Goal: Obtain resource: Download file/media

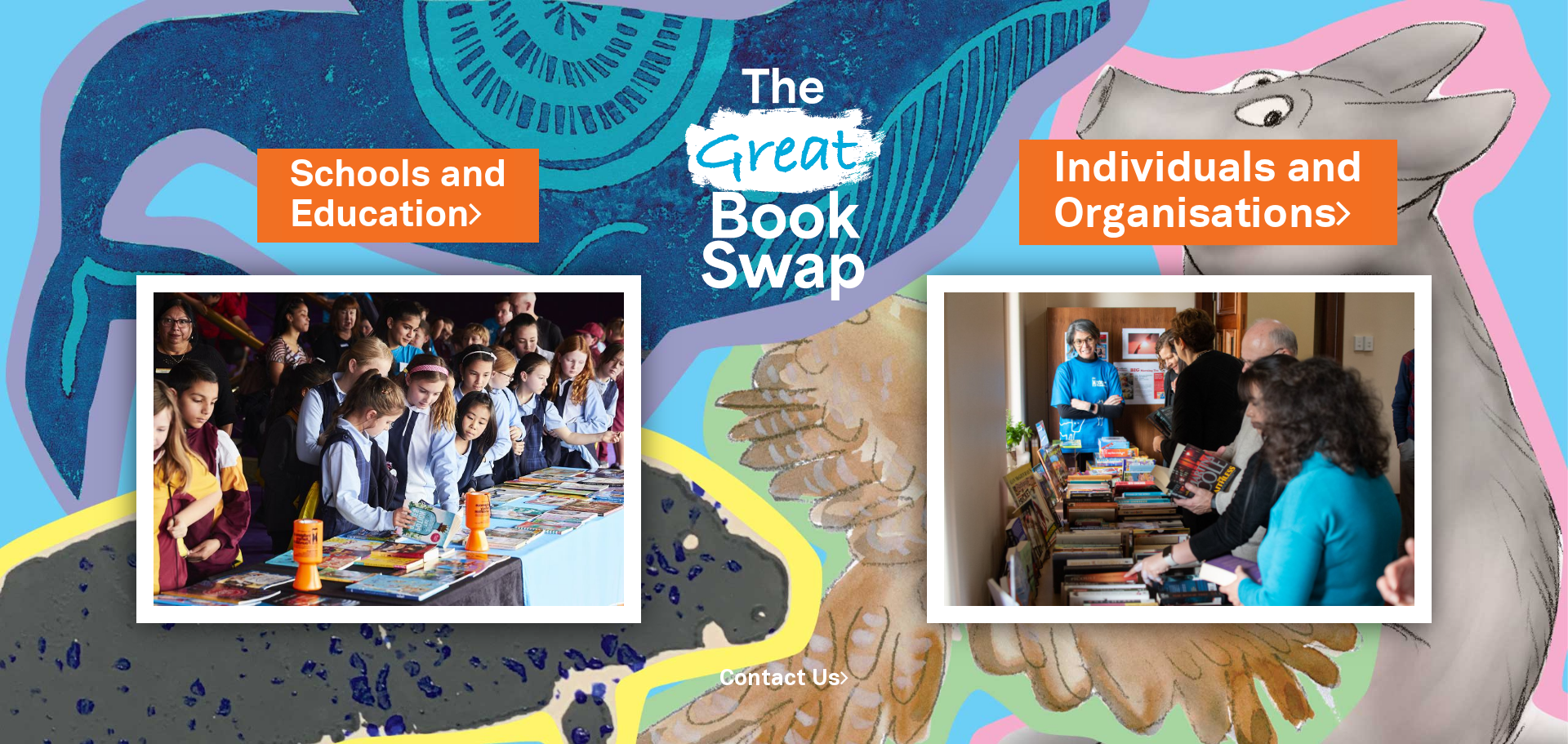
click at [1182, 189] on link "Individuals and Organisations" at bounding box center [1207, 192] width 309 height 103
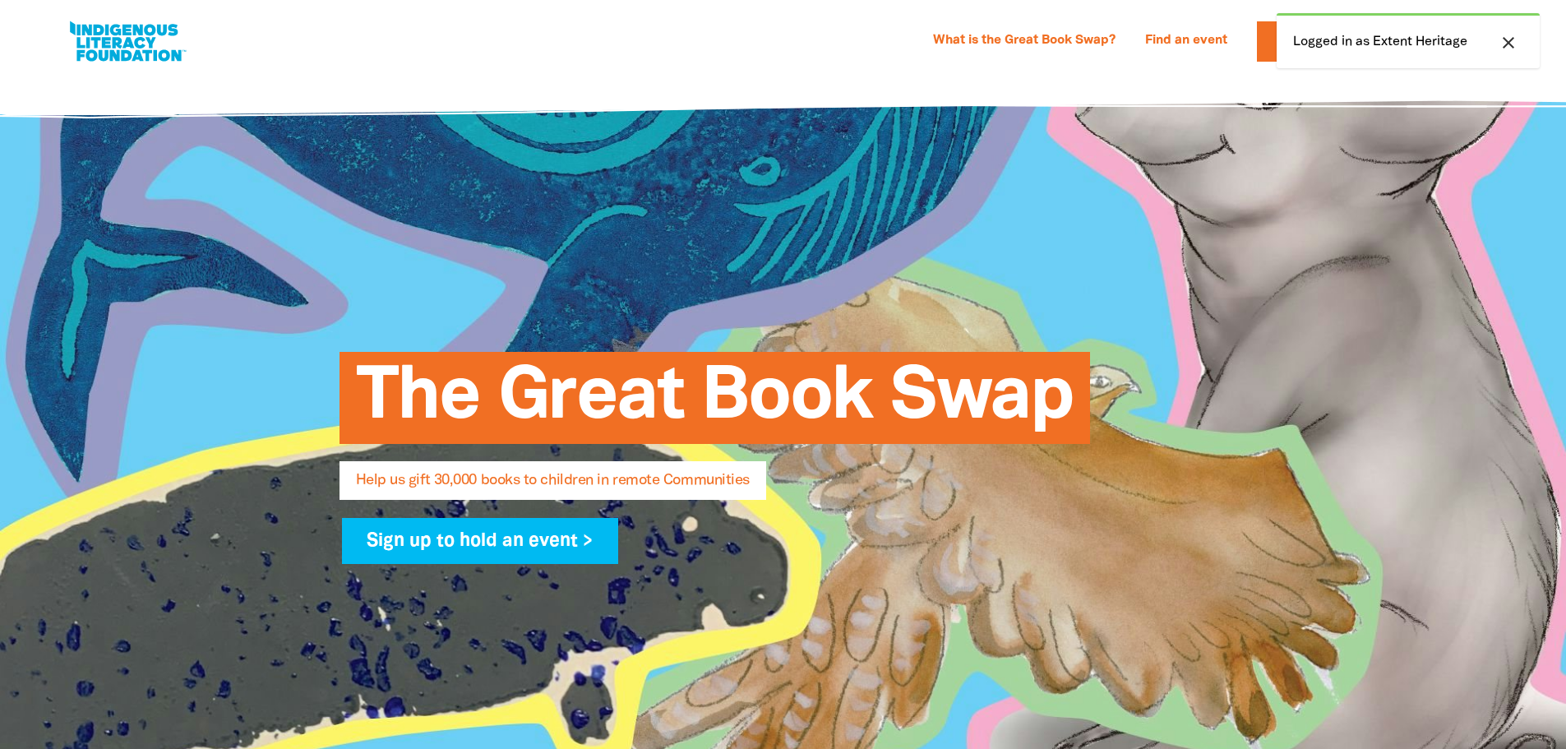
select select "AU"
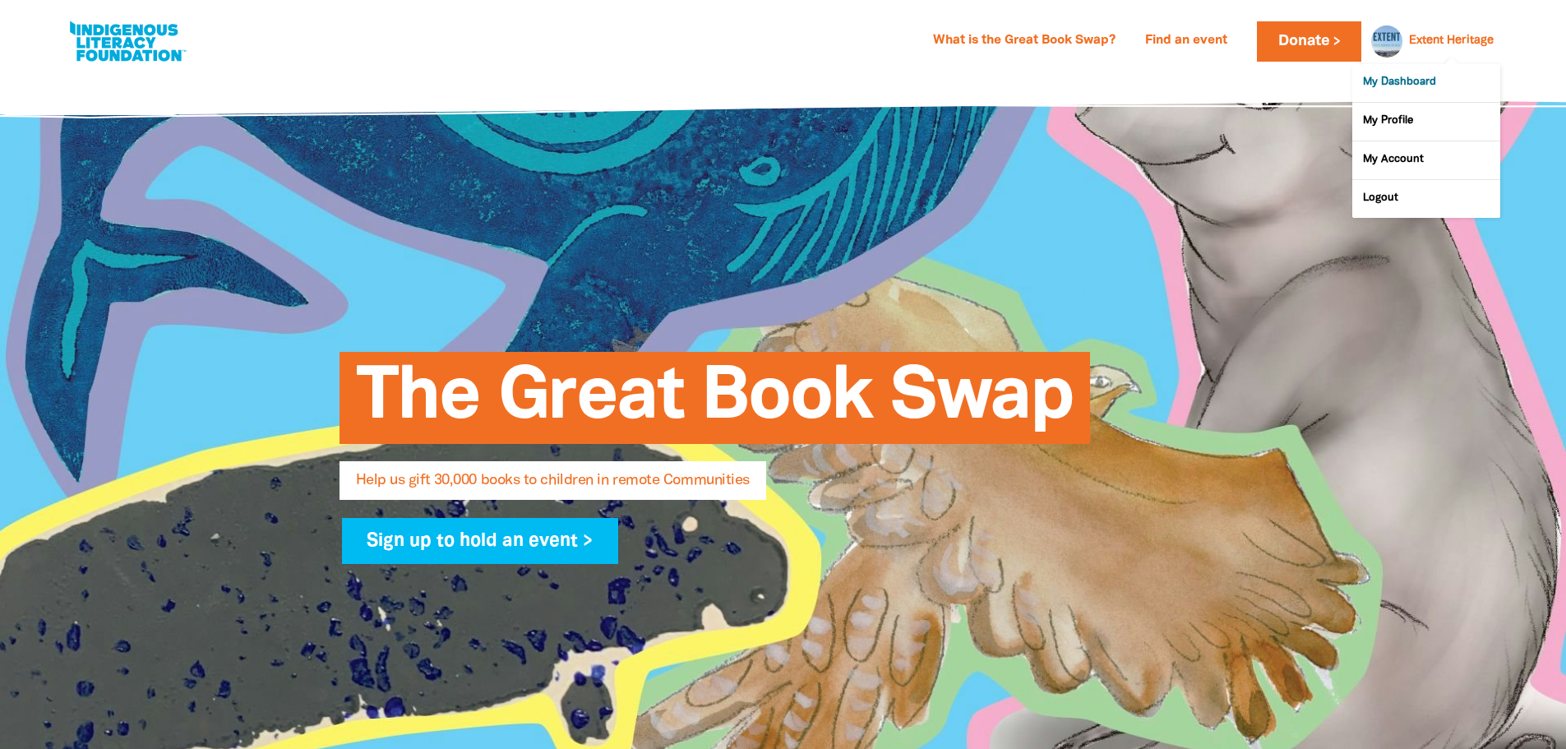
click at [1386, 75] on link "My Dashboard" at bounding box center [1426, 83] width 148 height 38
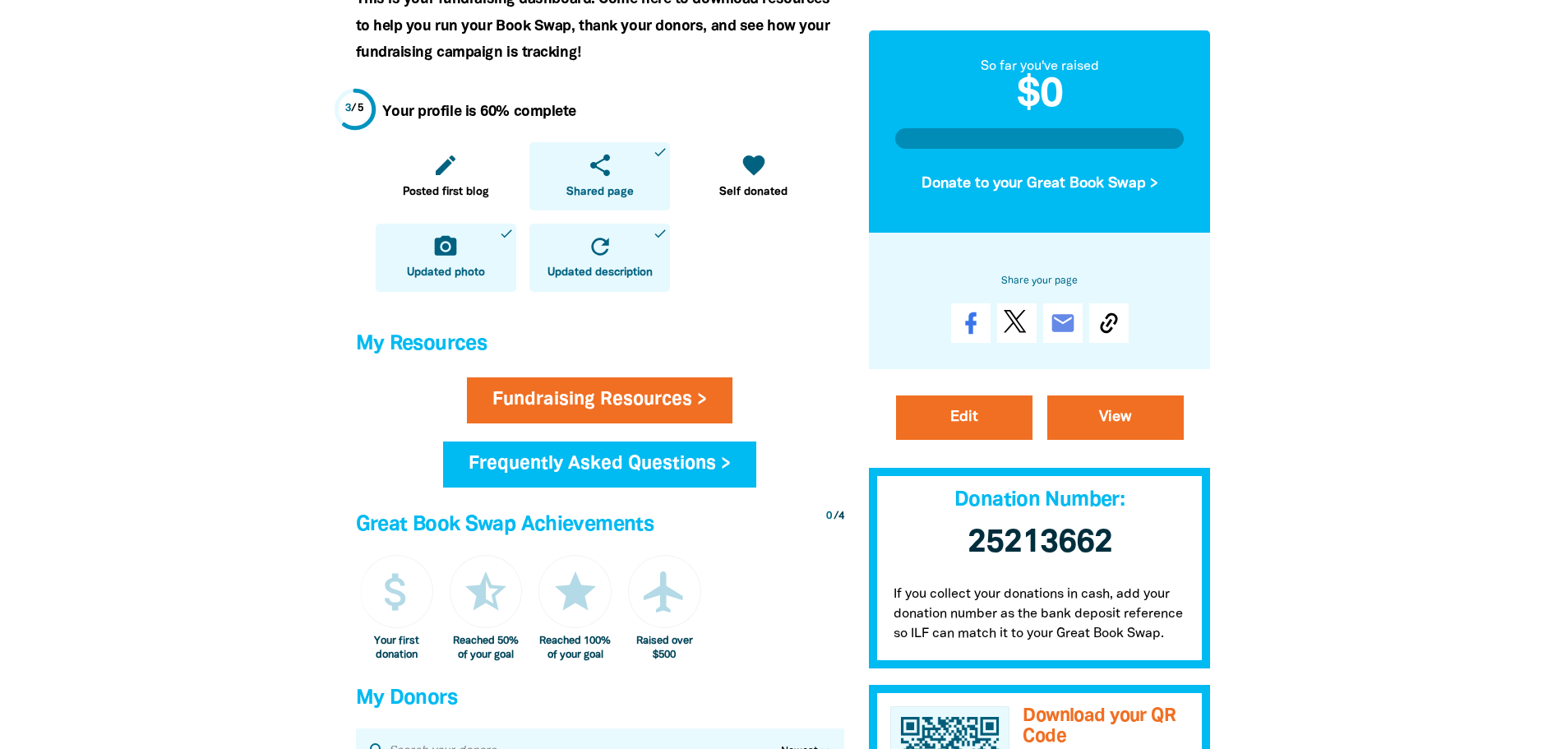
scroll to position [493, 0]
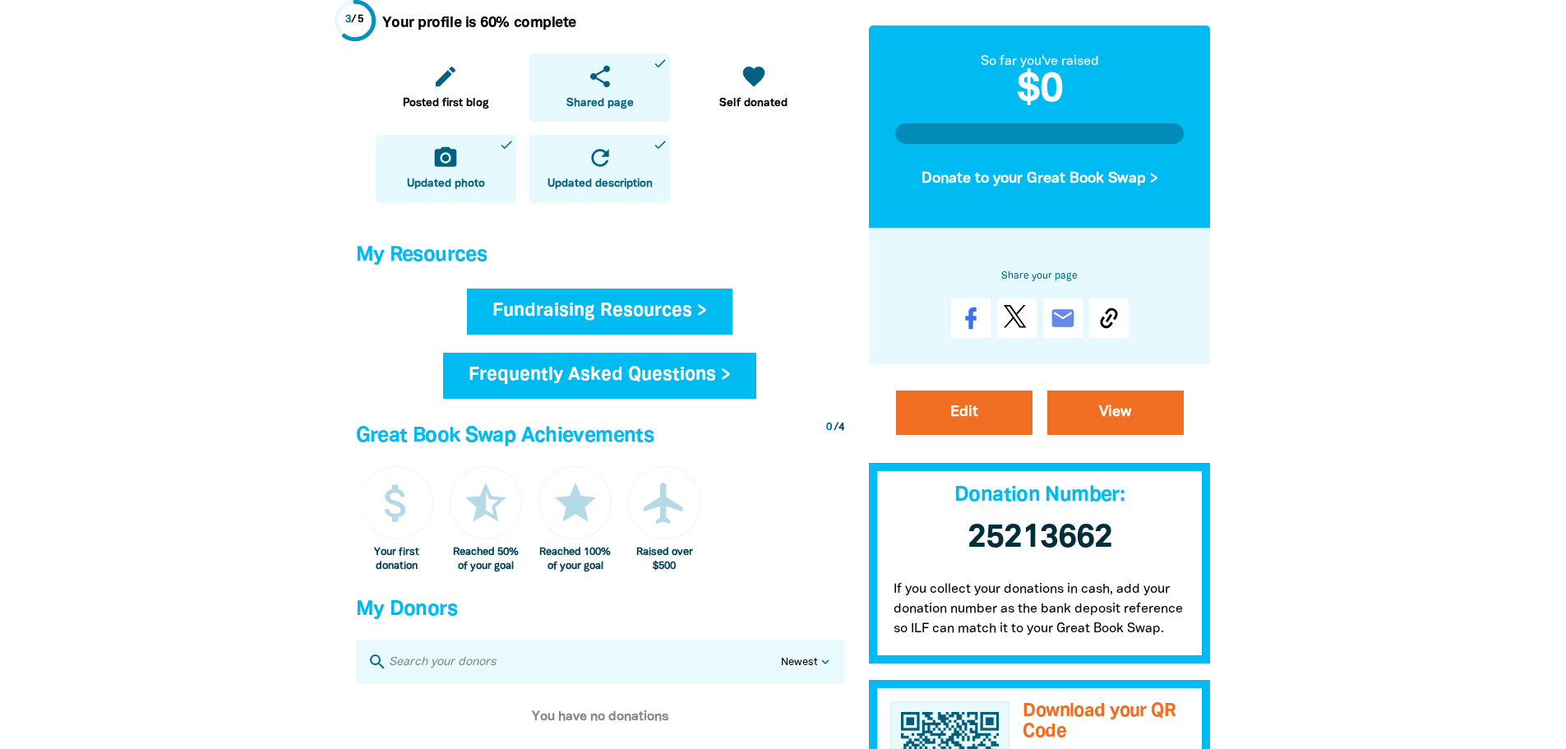
click at [559, 322] on link "Fundraising Resources >" at bounding box center [599, 311] width 265 height 46
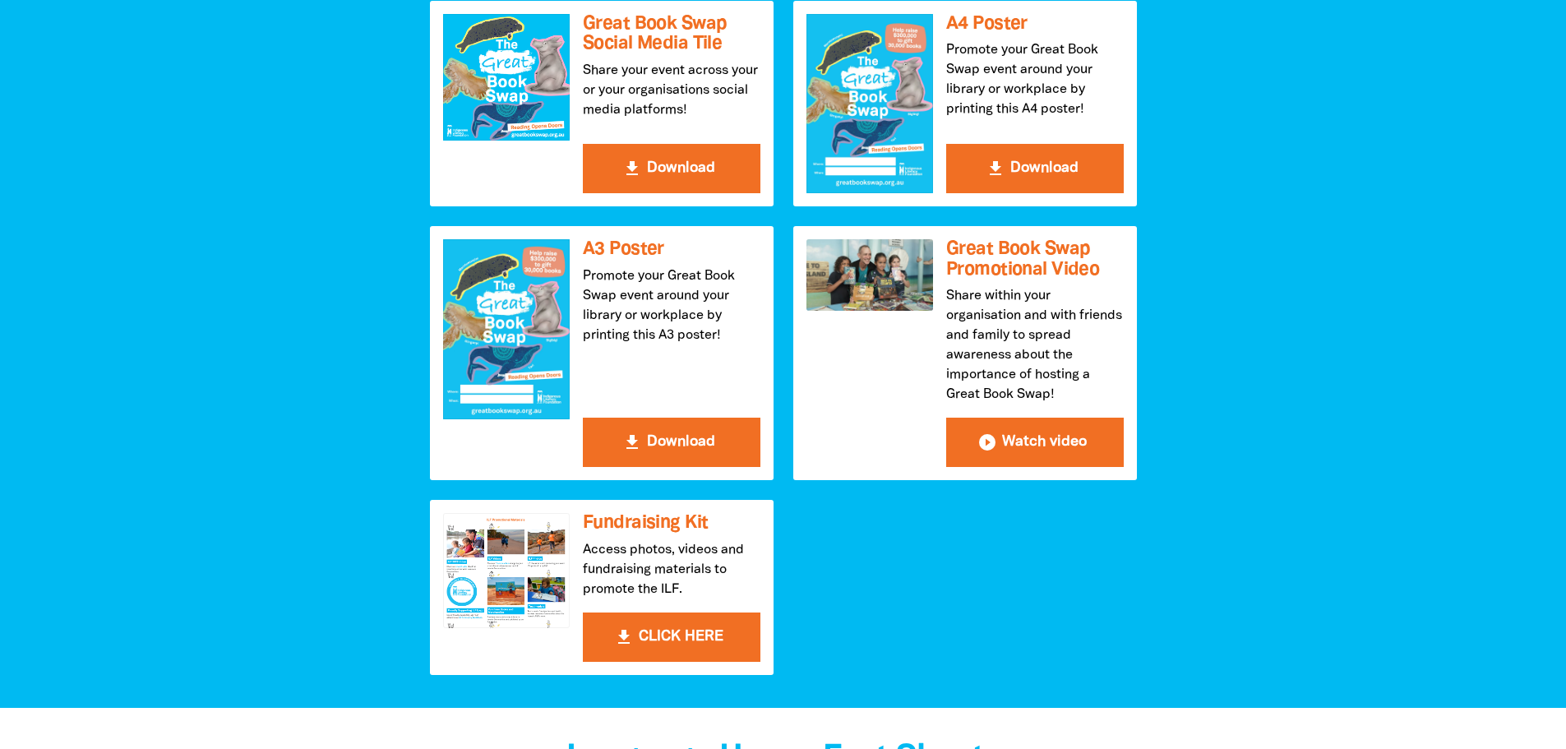
scroll to position [493, 0]
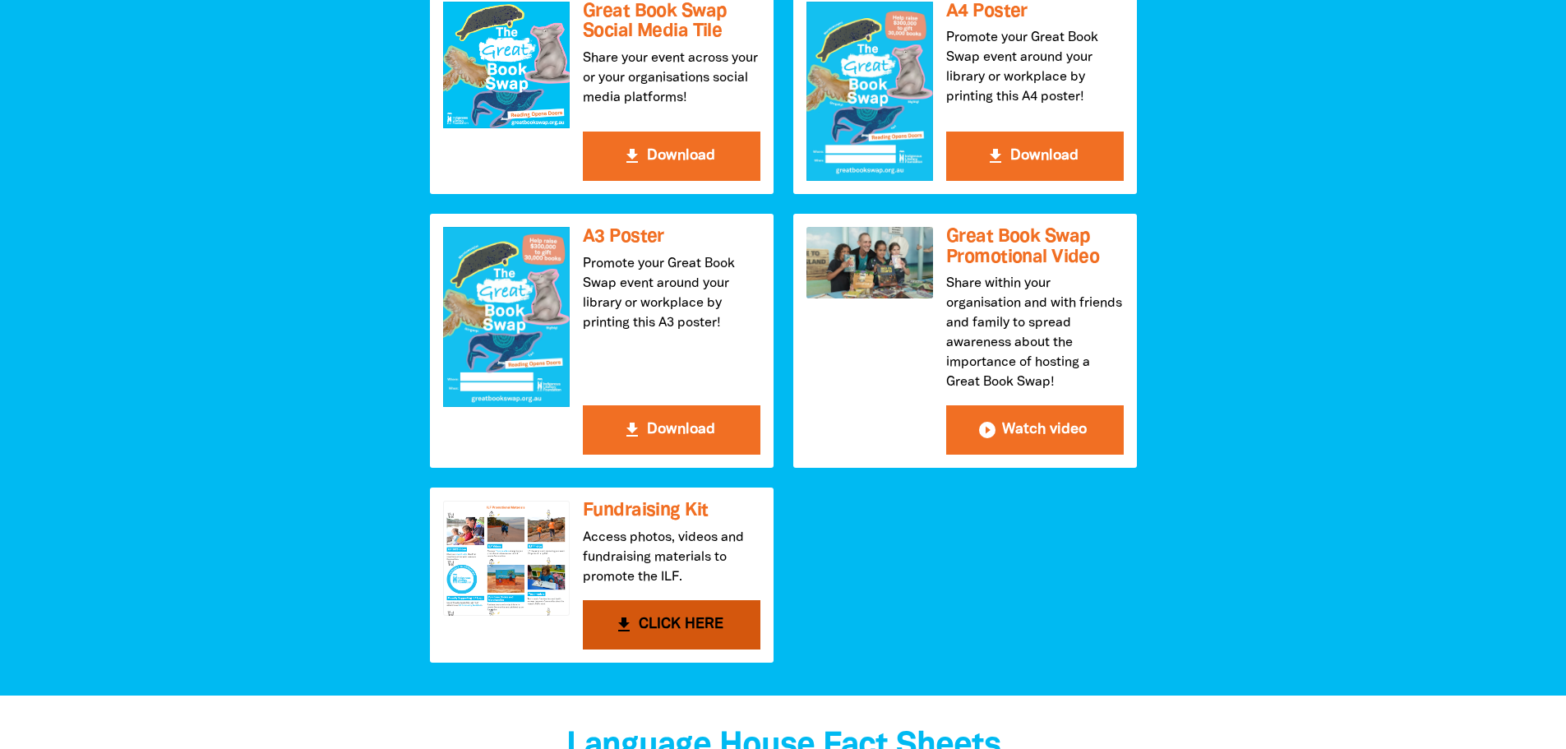
drag, startPoint x: 639, startPoint y: 615, endPoint x: 606, endPoint y: 617, distance: 33.8
click at [606, 617] on button "get_app CLICK HERE" at bounding box center [672, 624] width 178 height 49
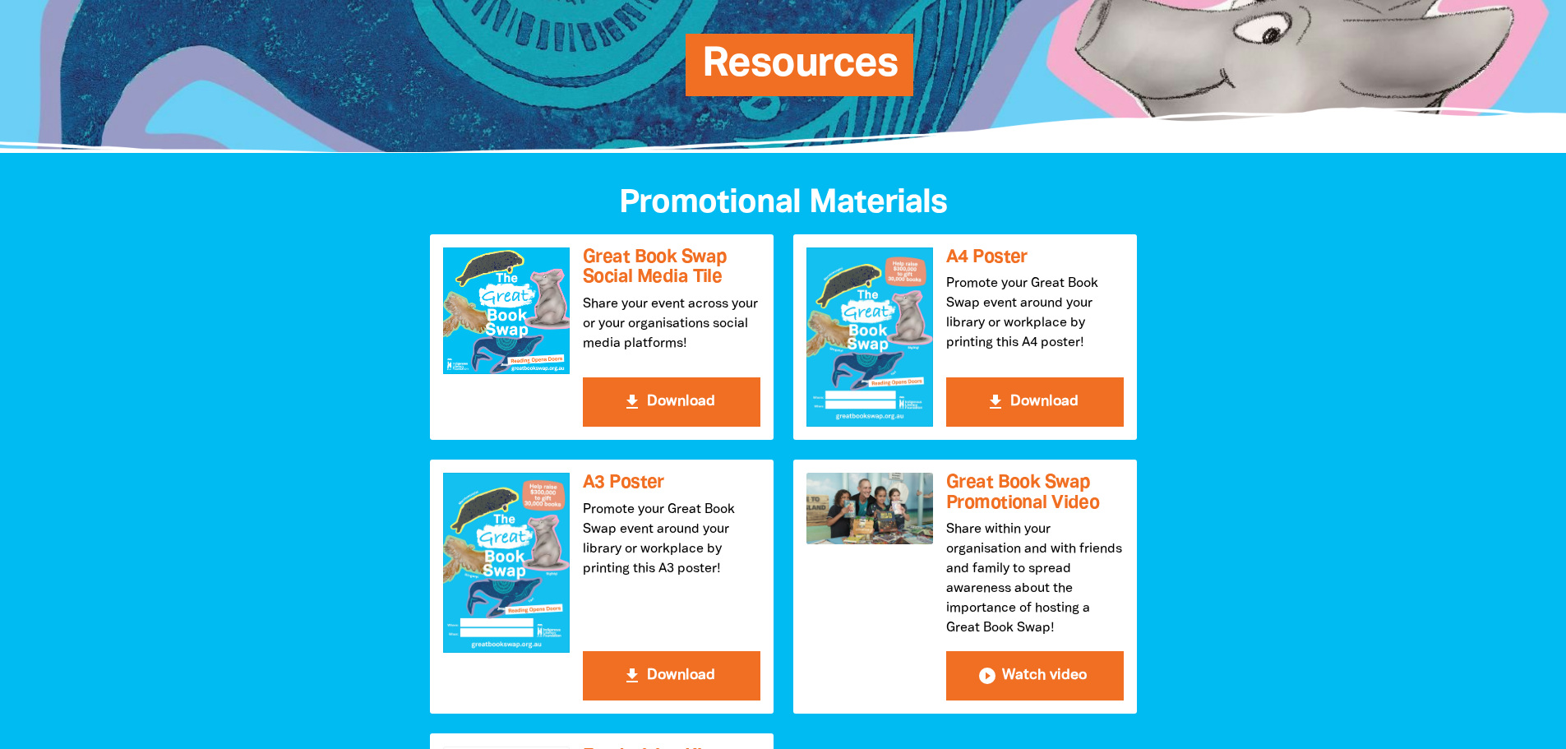
scroll to position [247, 0]
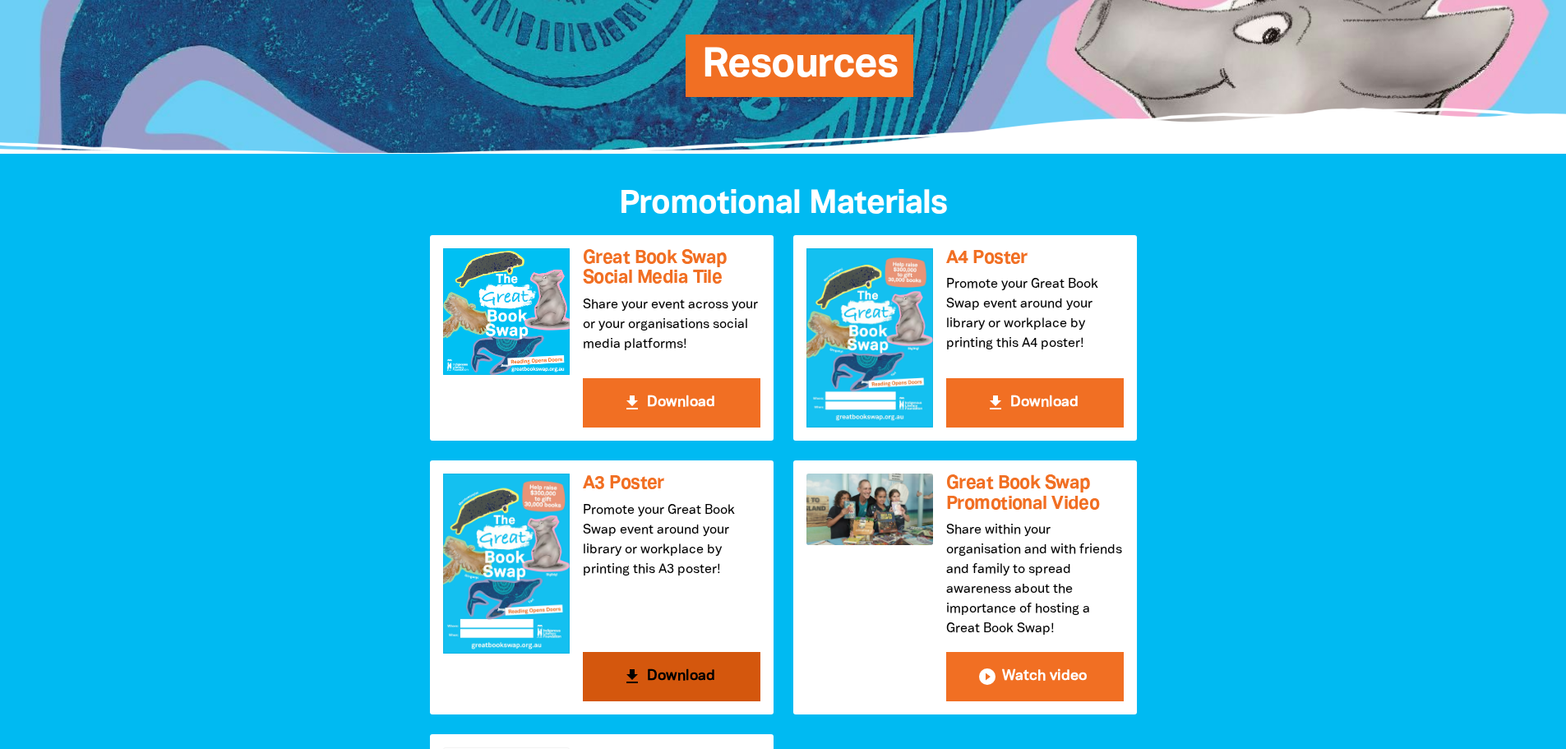
click at [656, 668] on button "get_app Download" at bounding box center [672, 676] width 178 height 49
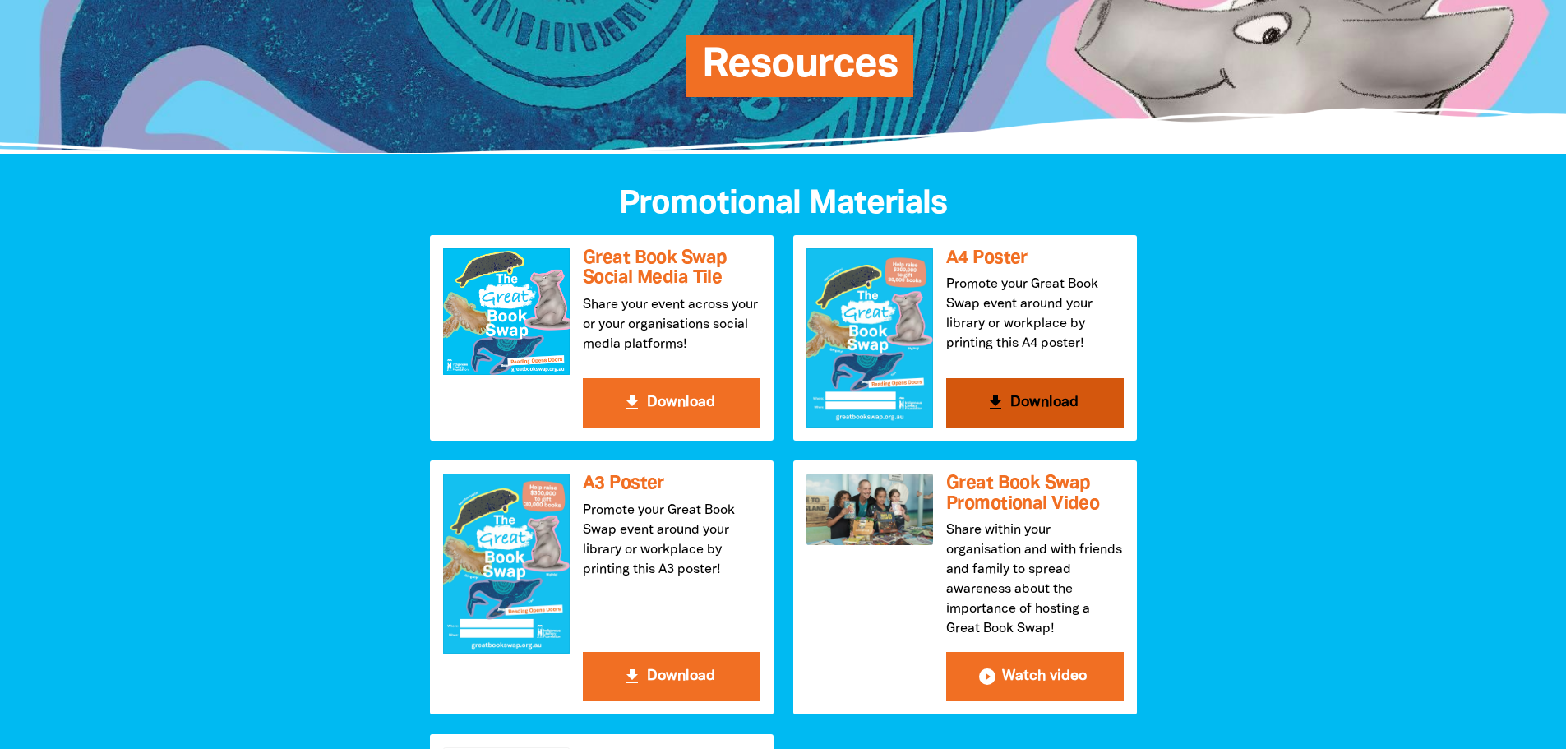
click at [1015, 413] on button "get_app Download" at bounding box center [1035, 402] width 178 height 49
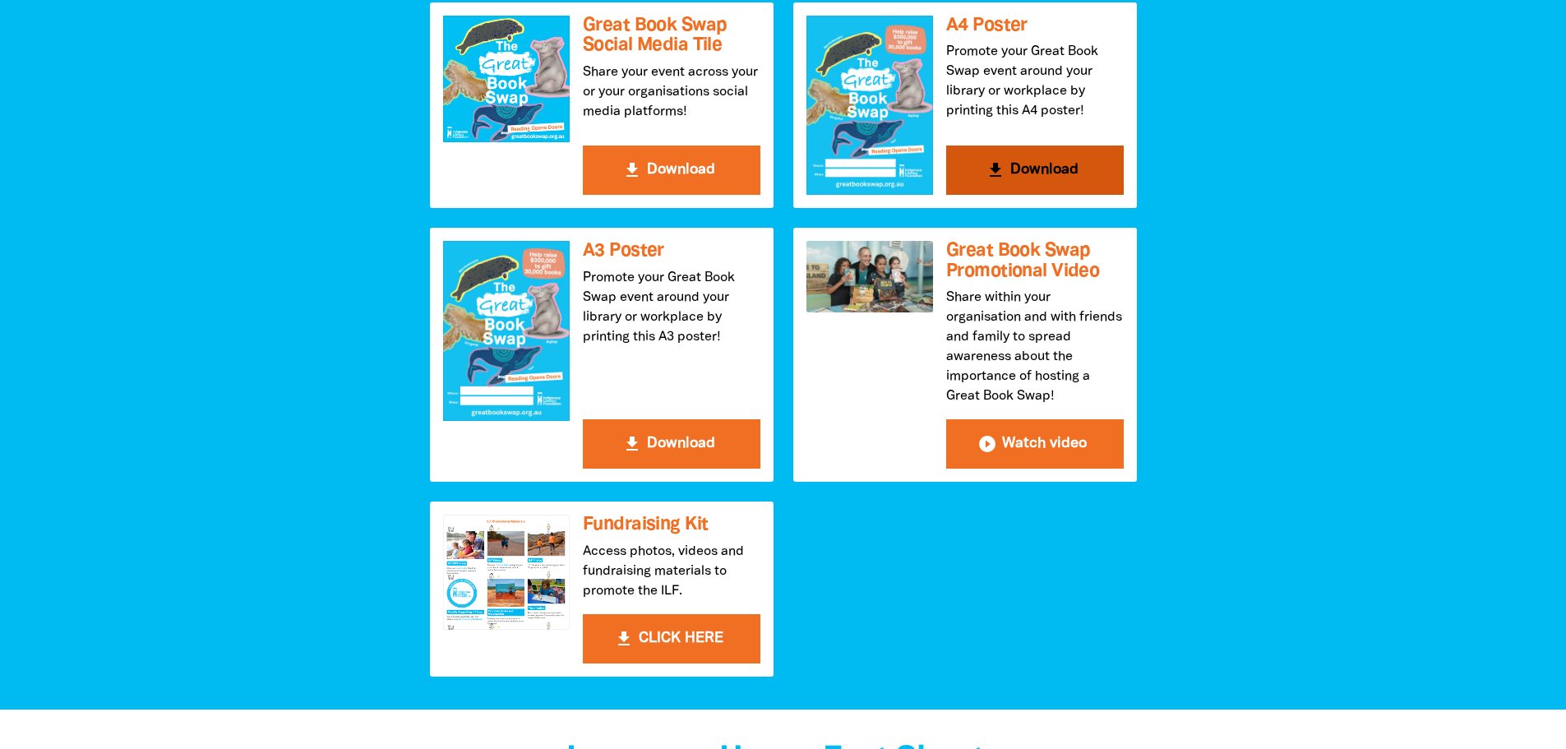
scroll to position [493, 0]
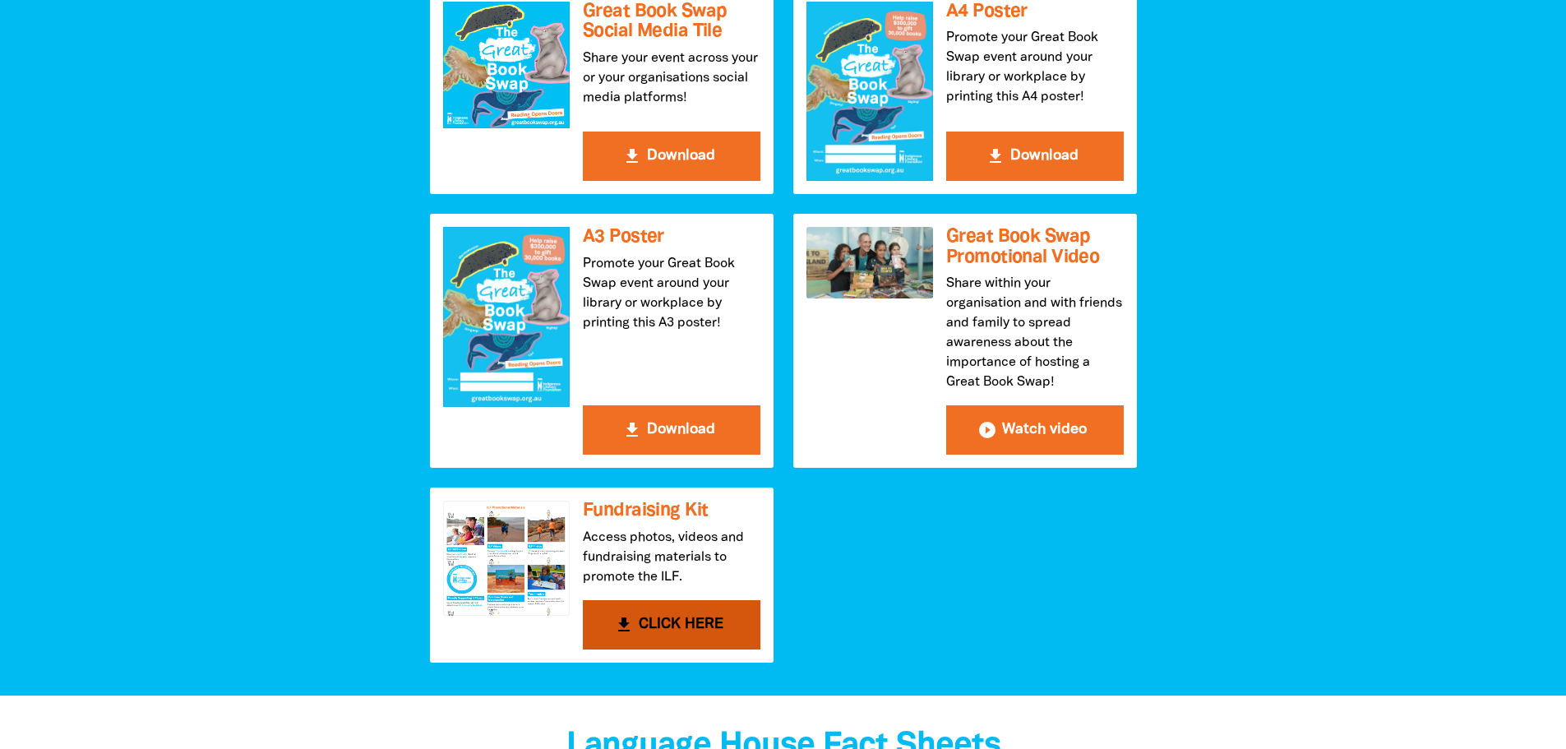
click at [649, 634] on button "get_app CLICK HERE" at bounding box center [672, 624] width 178 height 49
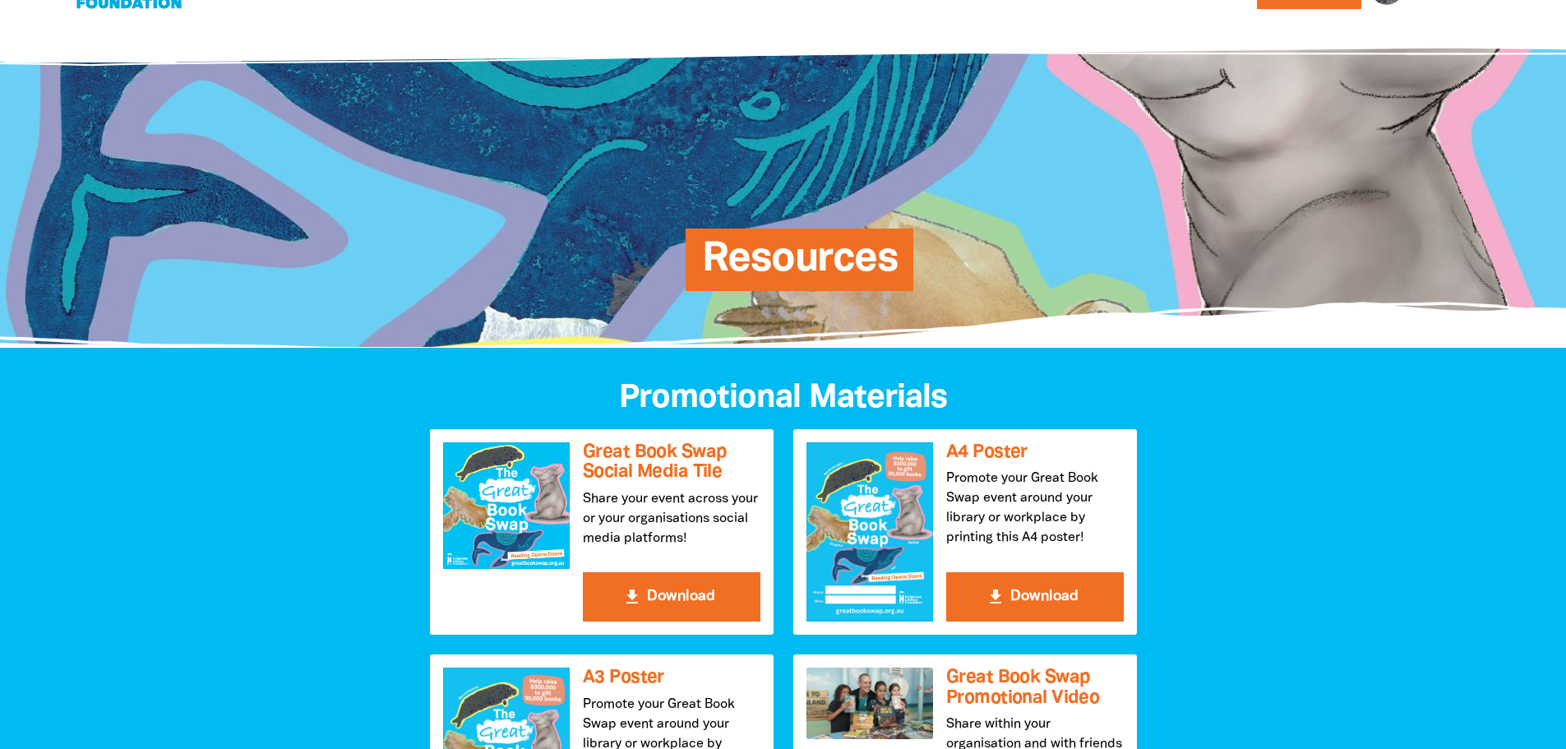
scroll to position [82, 0]
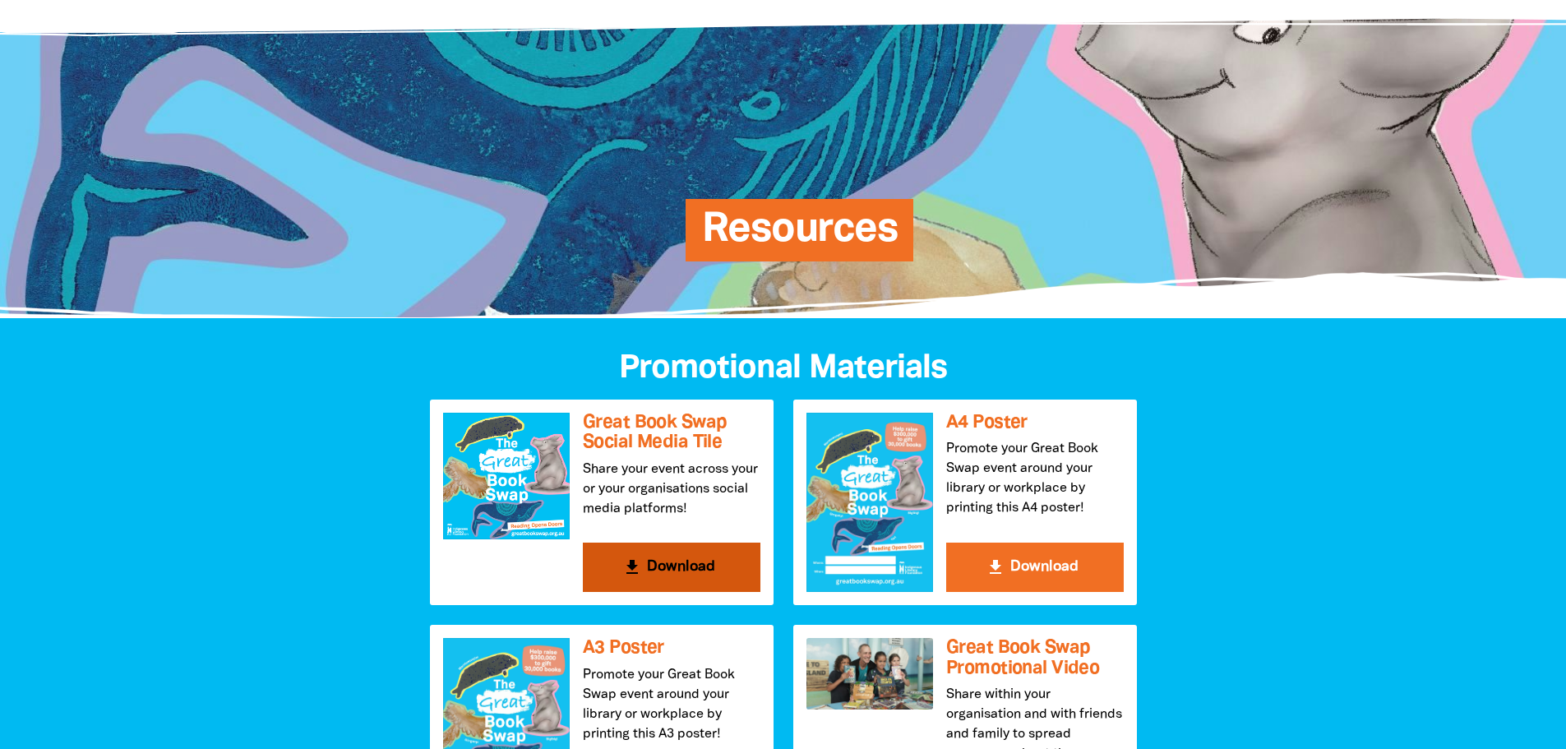
click at [646, 567] on button "get_app Download" at bounding box center [672, 566] width 178 height 49
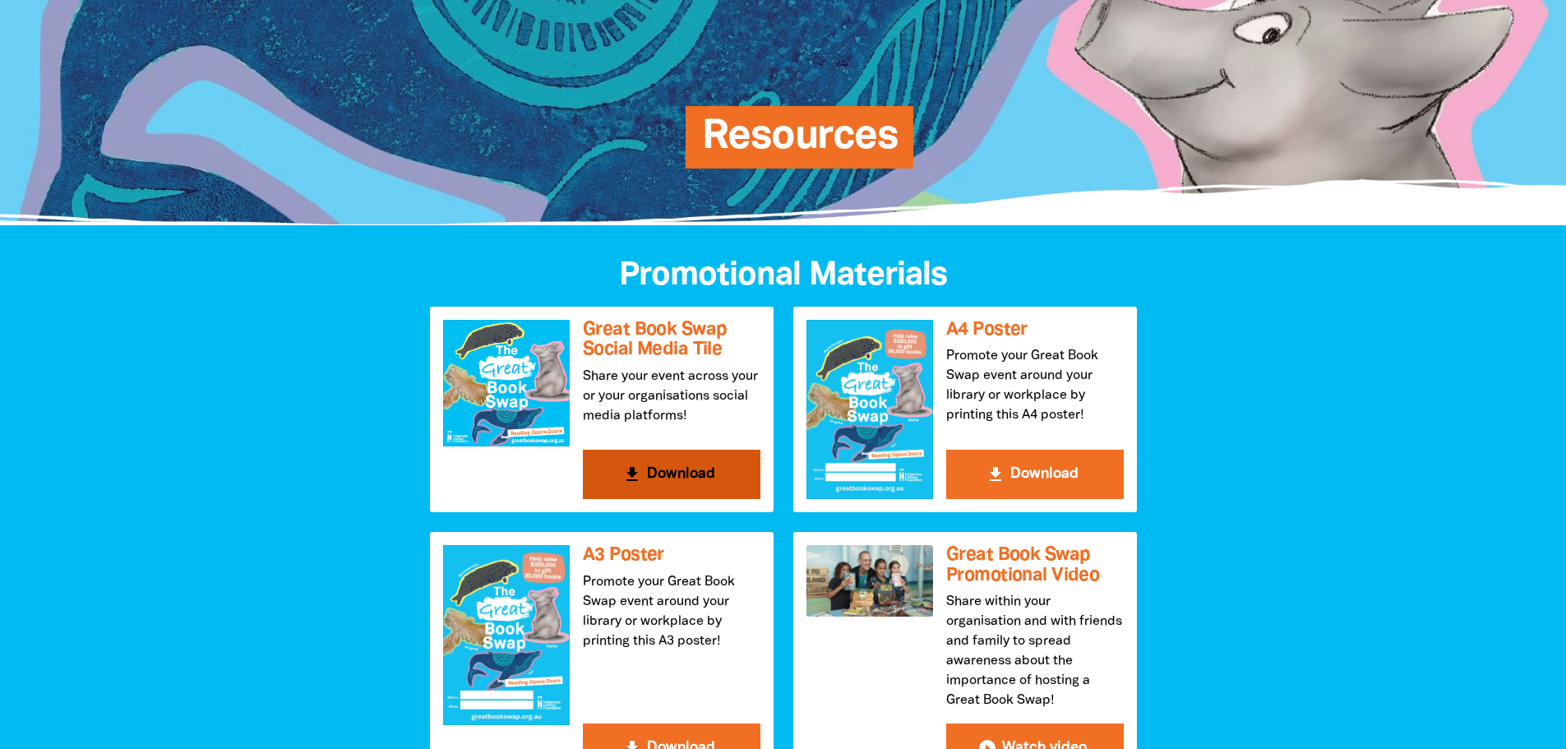
scroll to position [0, 0]
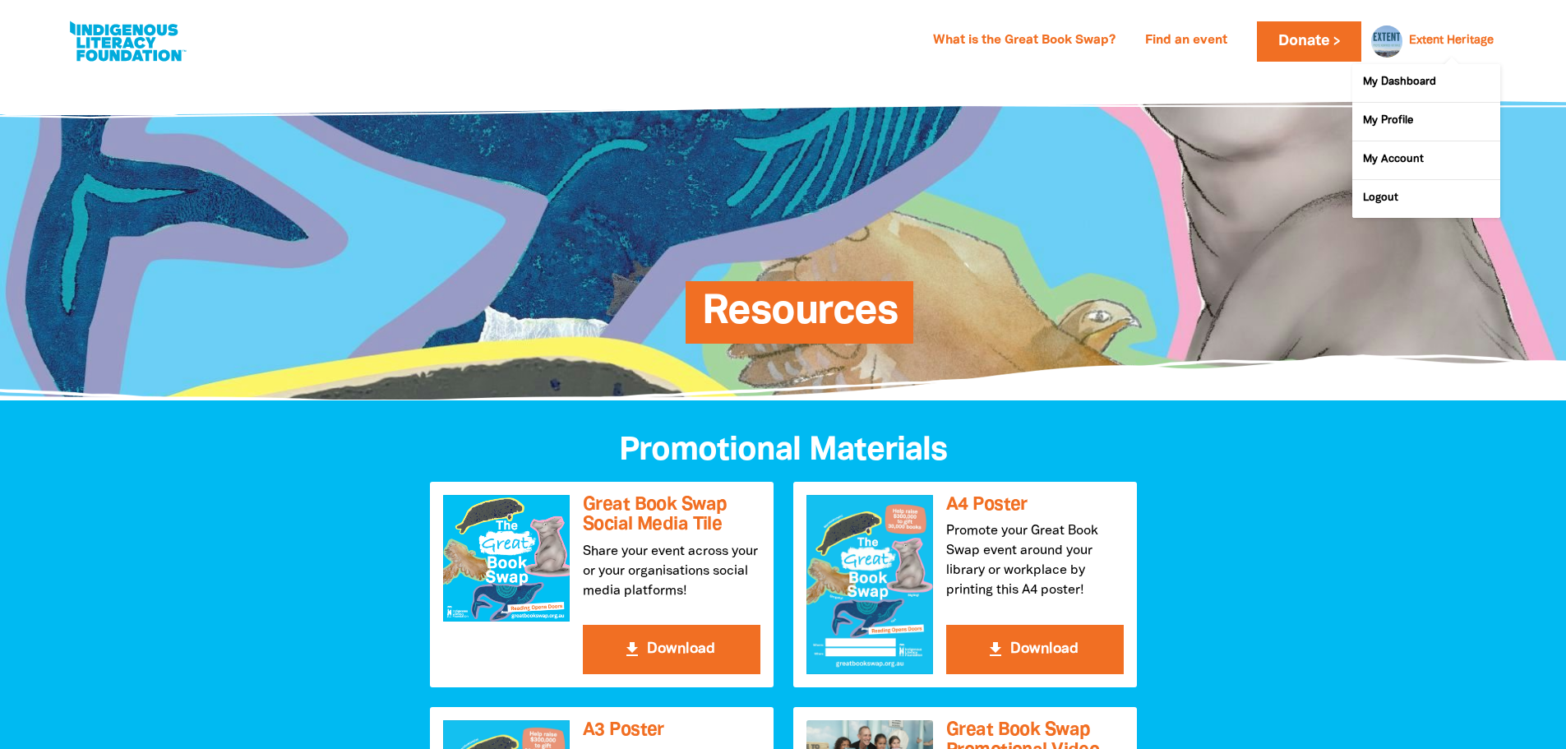
click at [1423, 39] on link "Extent Heritage" at bounding box center [1451, 41] width 85 height 12
click at [1400, 86] on link "My Dashboard" at bounding box center [1426, 83] width 148 height 38
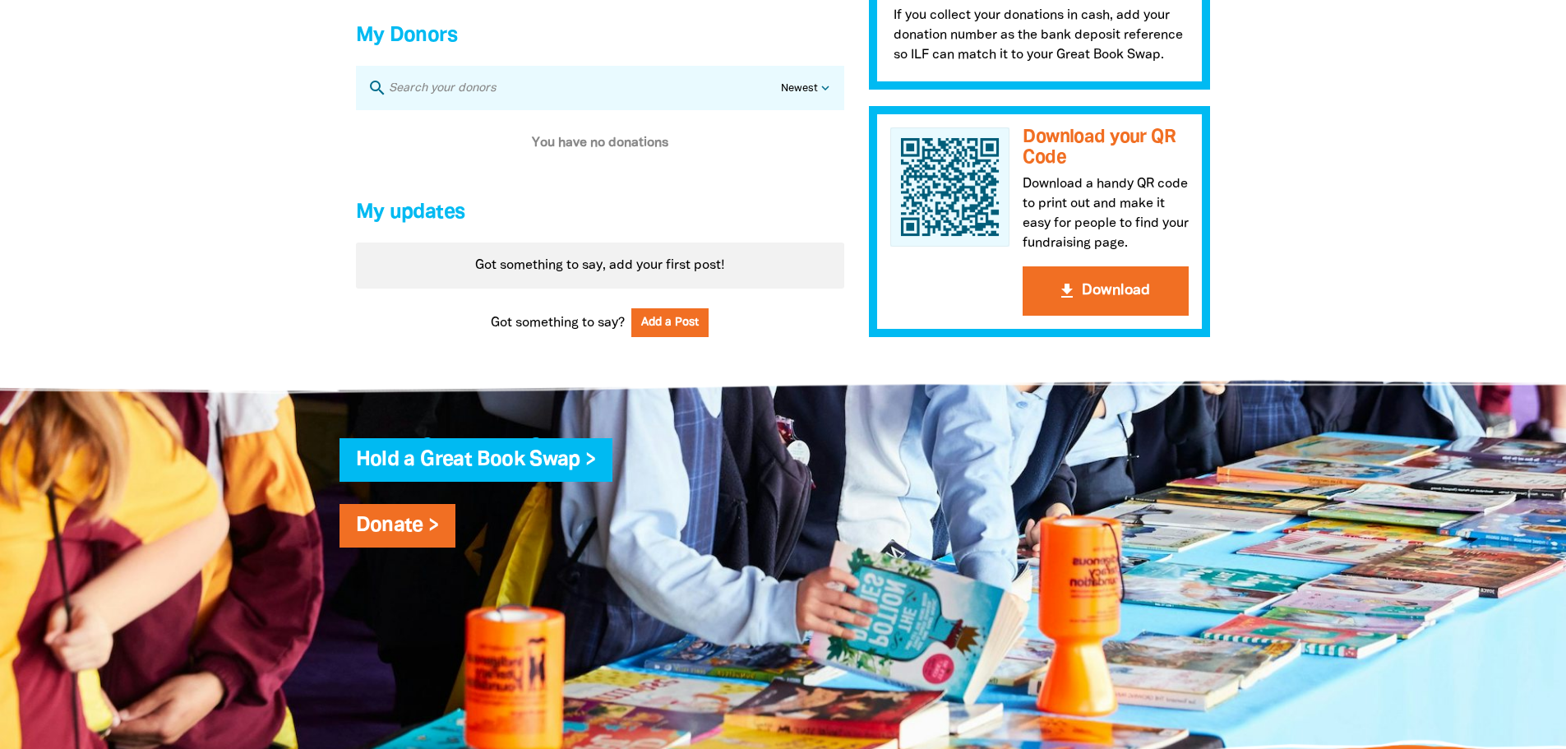
scroll to position [1068, 0]
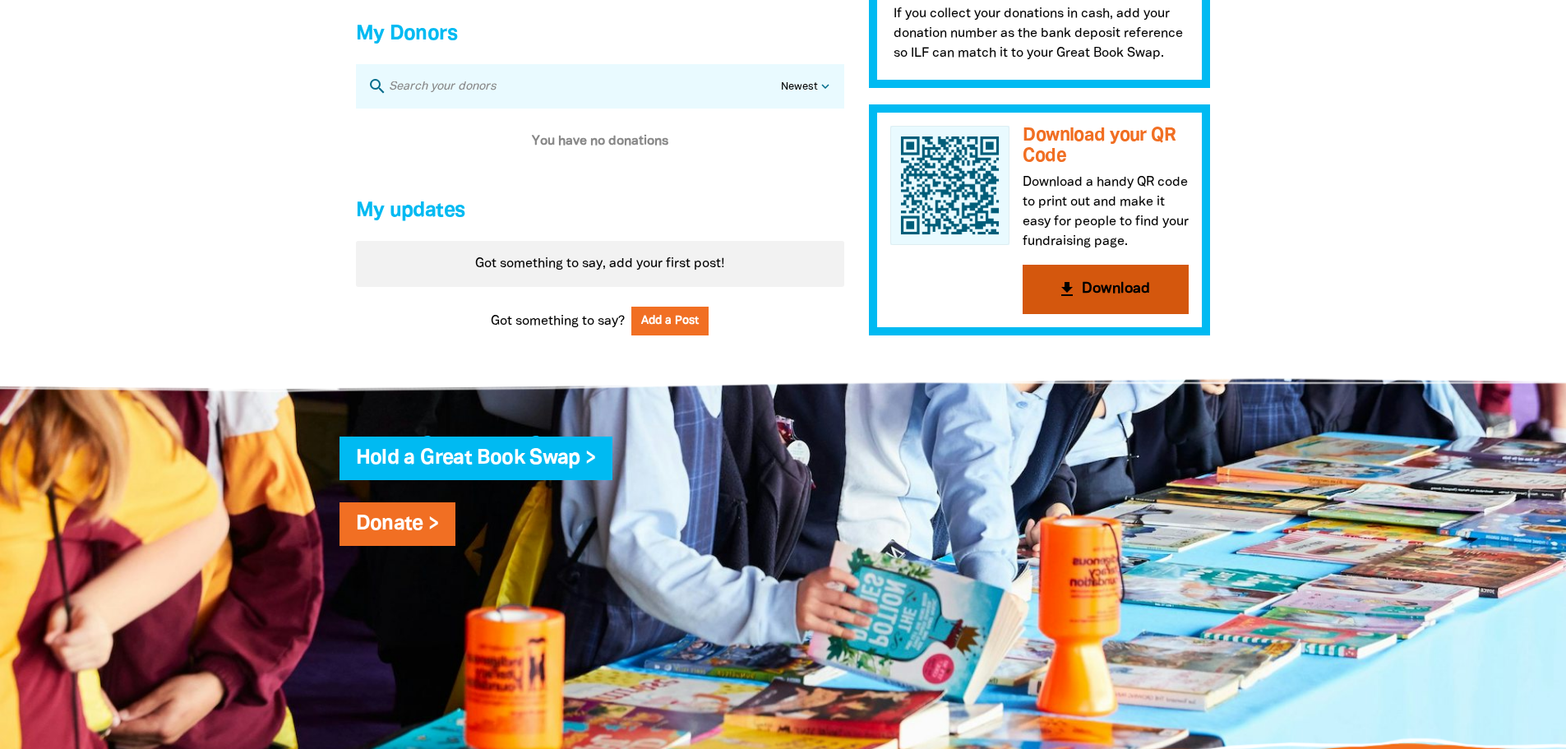
click at [1096, 302] on button "get_app Download" at bounding box center [1105, 289] width 166 height 49
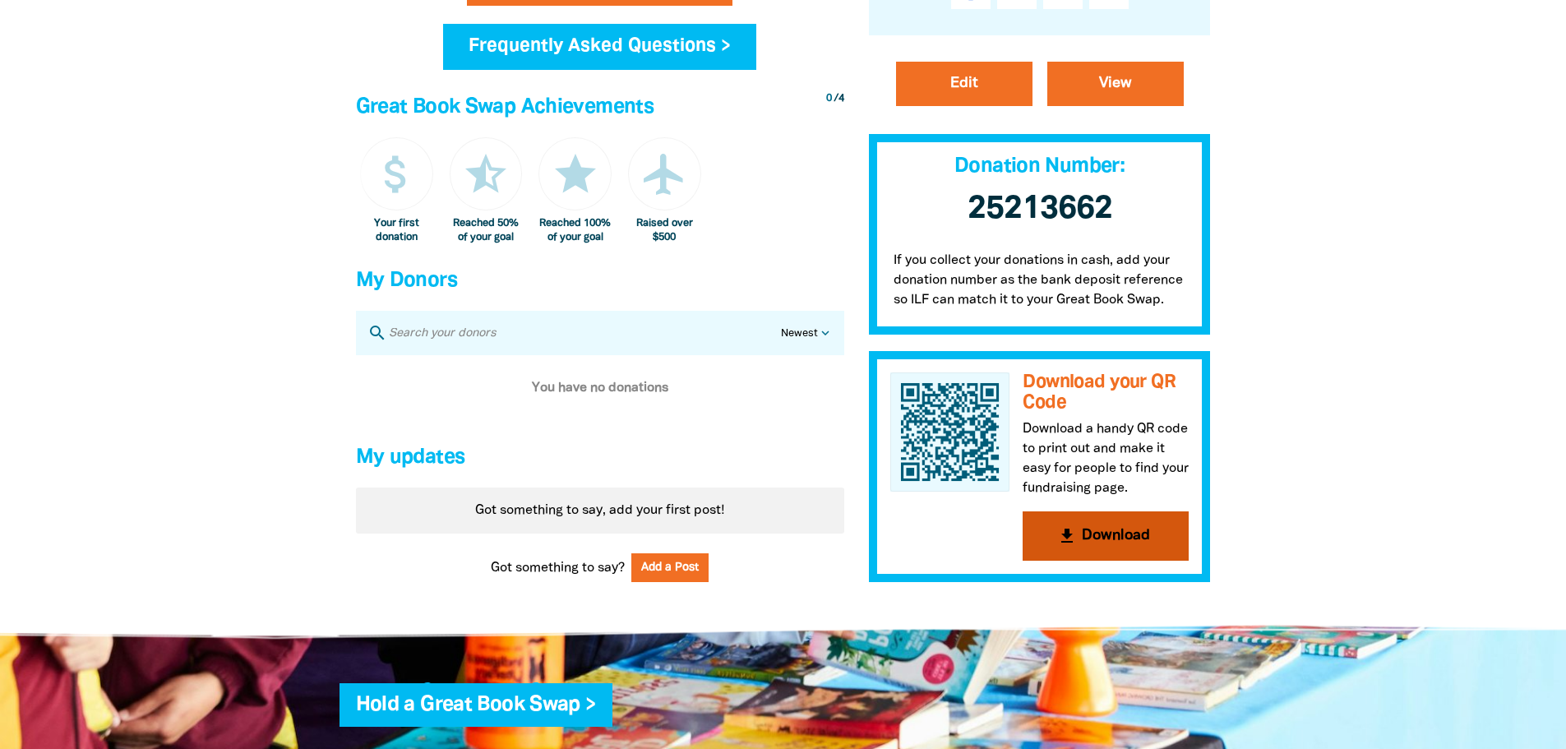
scroll to position [657, 0]
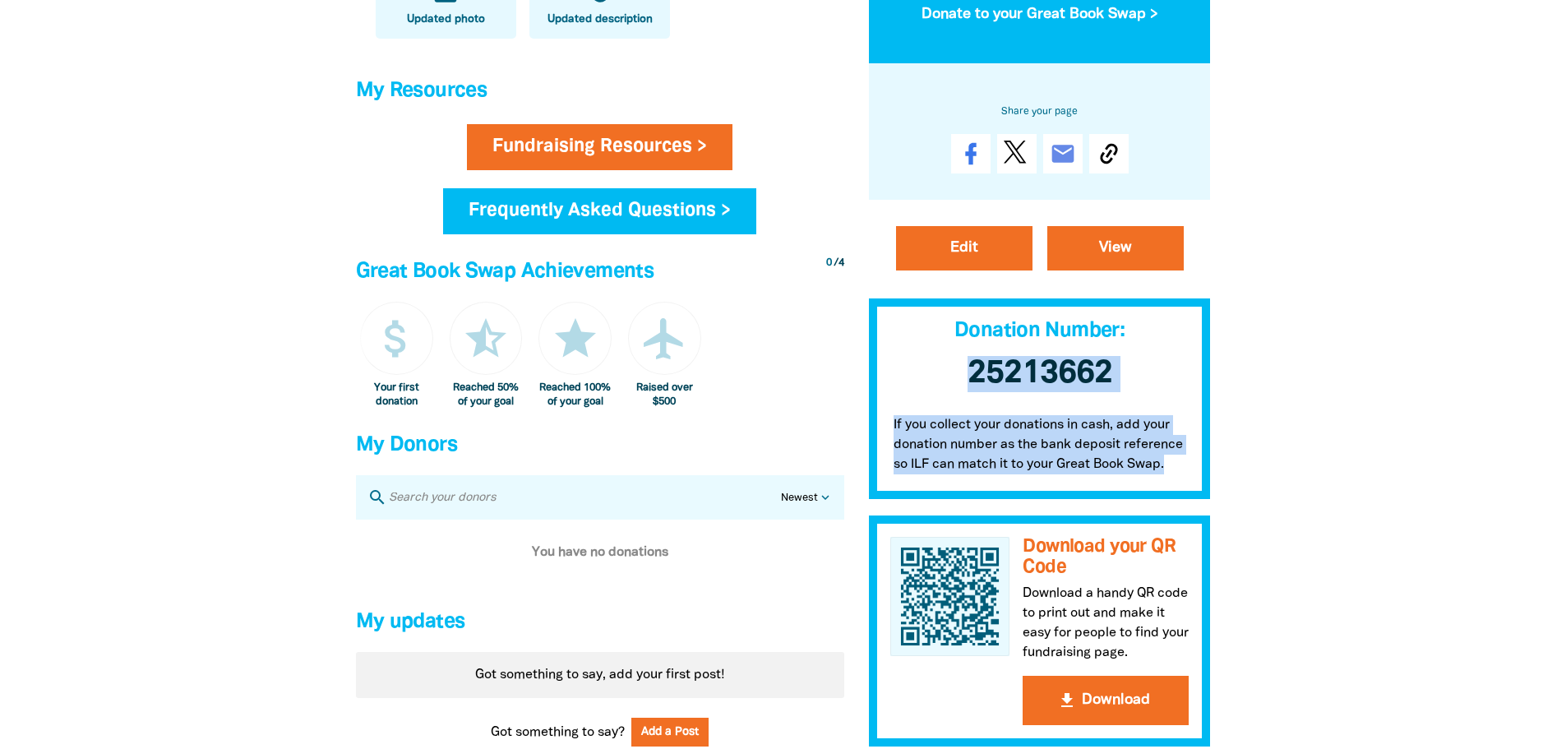
drag, startPoint x: 948, startPoint y: 380, endPoint x: 1216, endPoint y: 493, distance: 290.2
click at [1216, 493] on div "So far you've raised $0 Donate to your Great Book Swap > Share your page email …" at bounding box center [1039, 270] width 367 height 951
click at [1088, 476] on p "If you collect your donations in cash, add your donation number as the bank dep…" at bounding box center [1040, 449] width 342 height 100
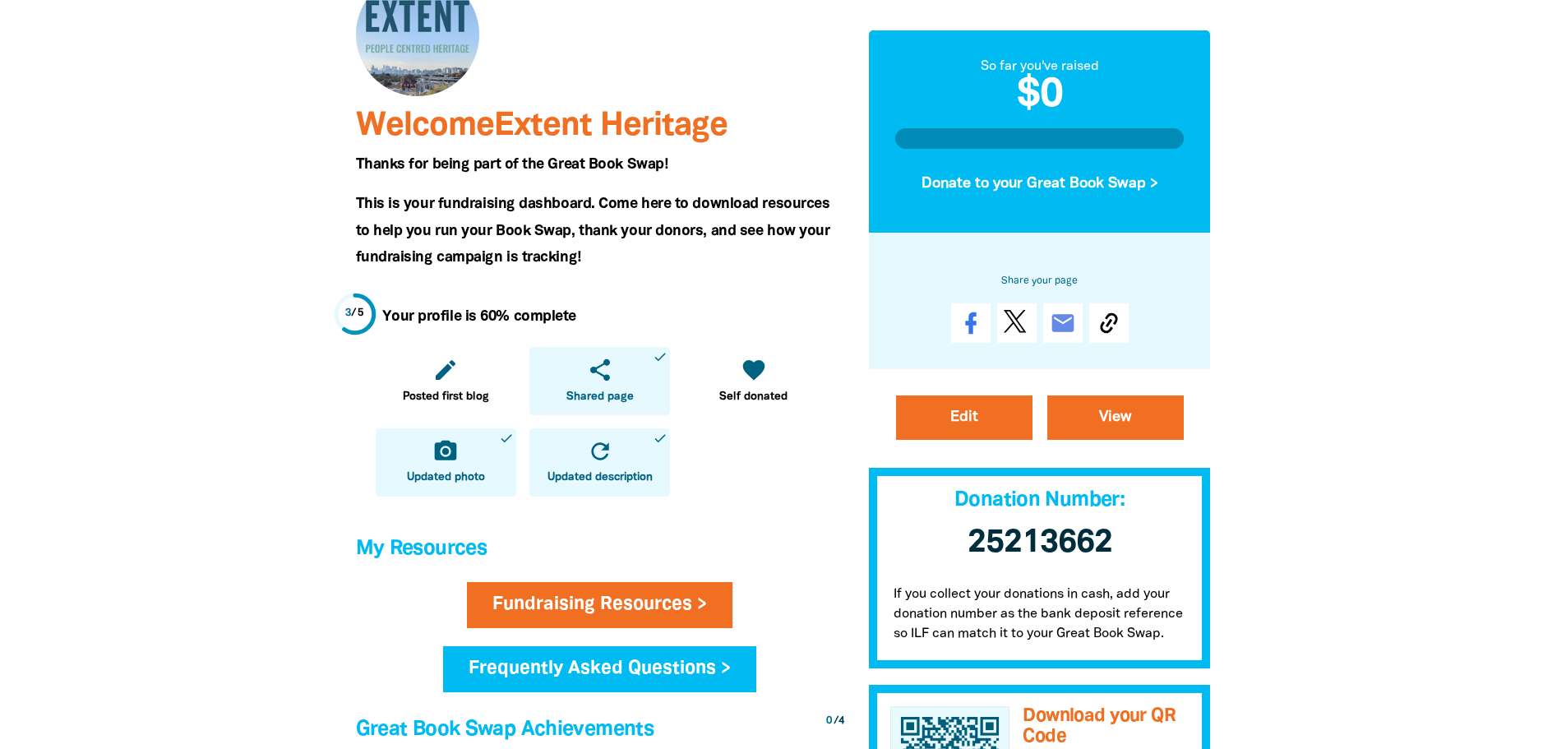
scroll to position [164, 0]
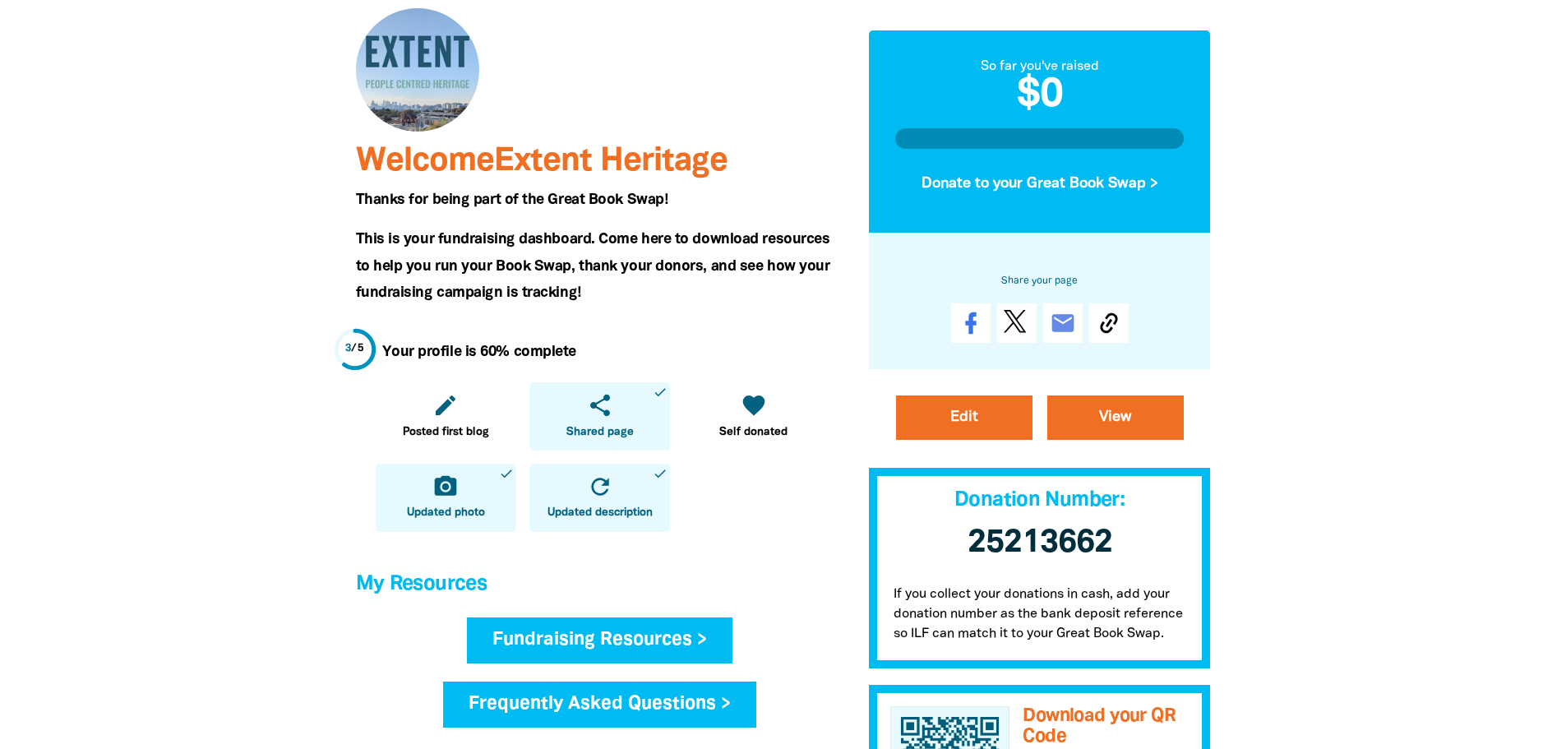
click at [525, 652] on link "Fundraising Resources >" at bounding box center [599, 640] width 265 height 46
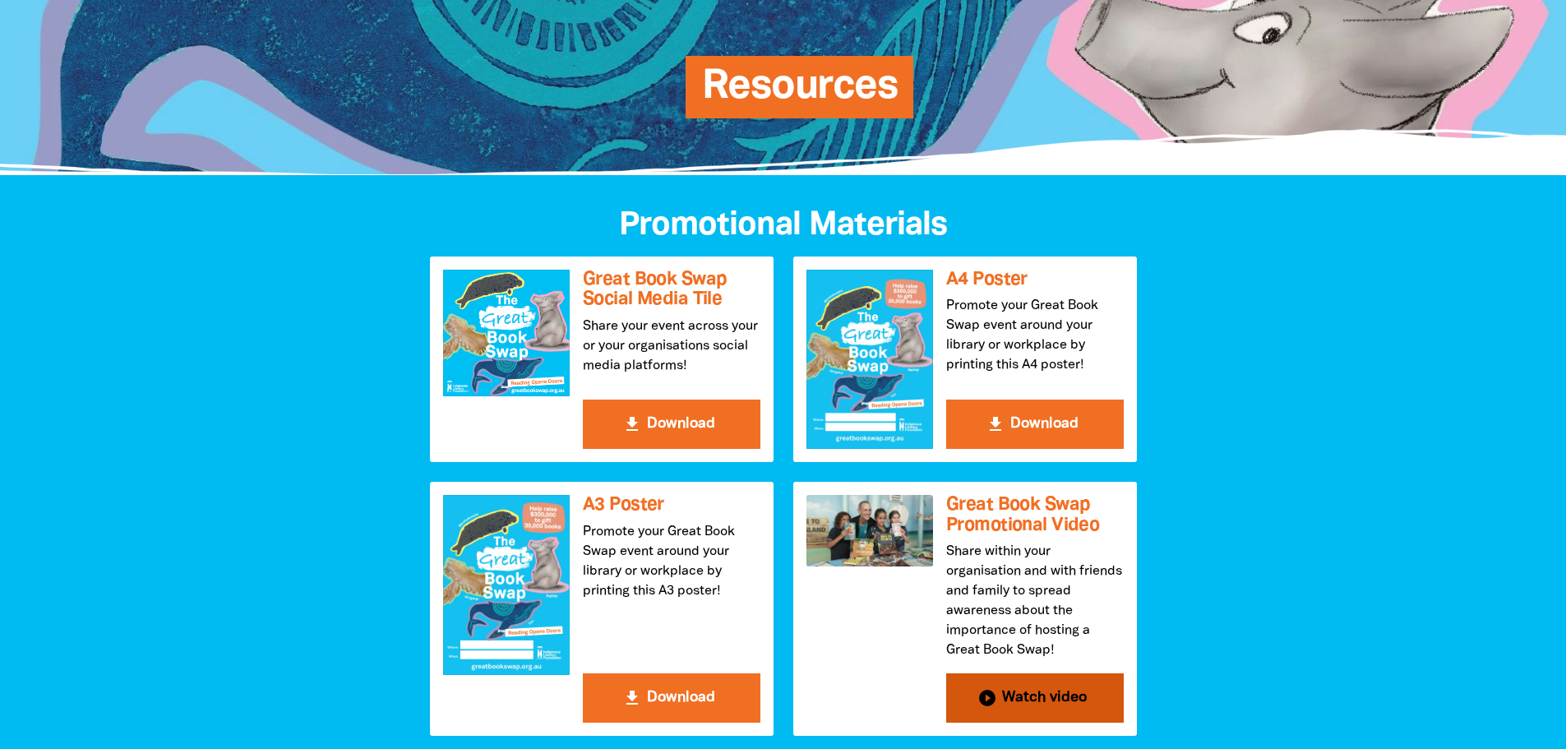
scroll to position [329, 0]
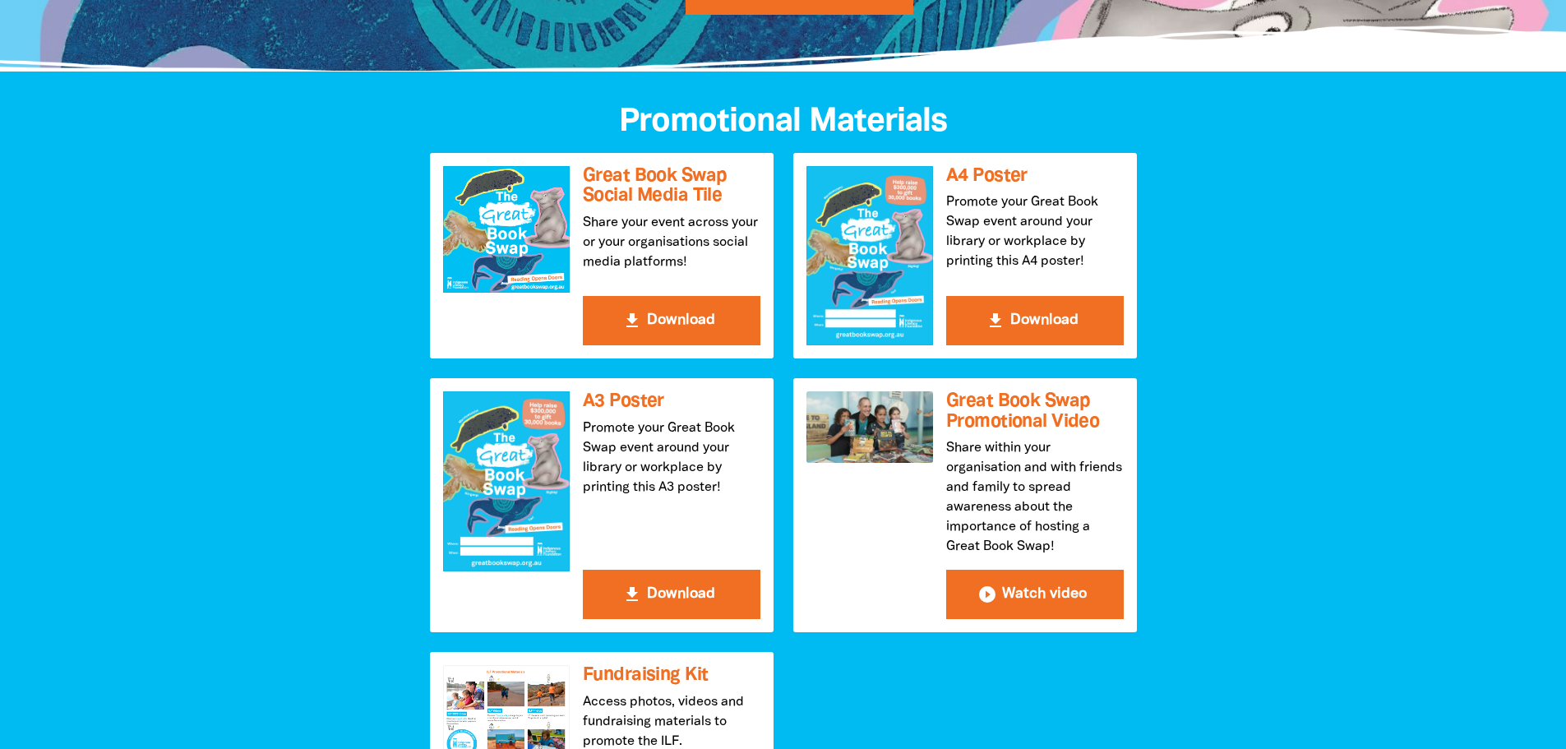
click at [978, 201] on div "get_app Great Book Swap Social Media Tile Share your event across your or your …" at bounding box center [783, 495] width 727 height 684
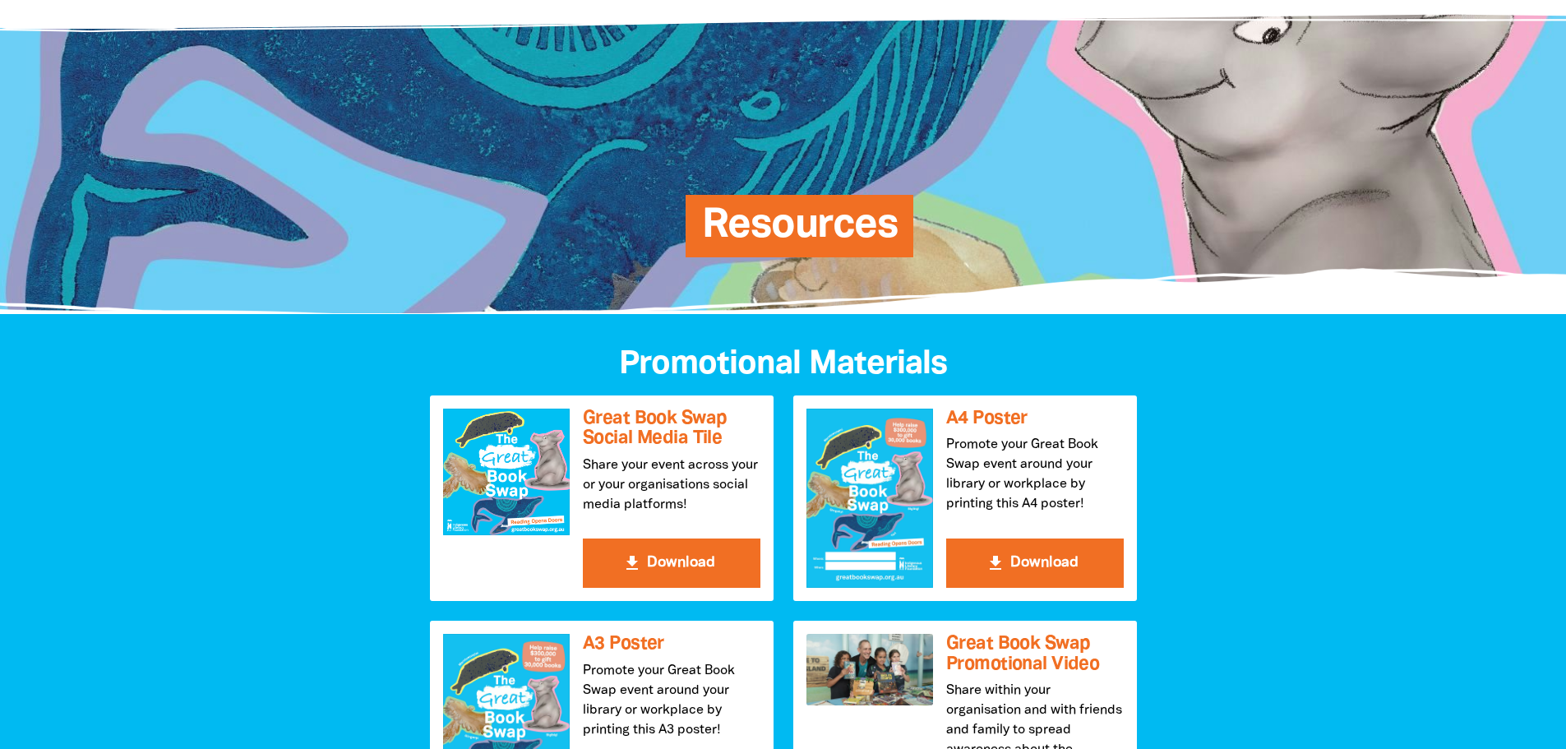
scroll to position [0, 0]
